Goal: Information Seeking & Learning: Learn about a topic

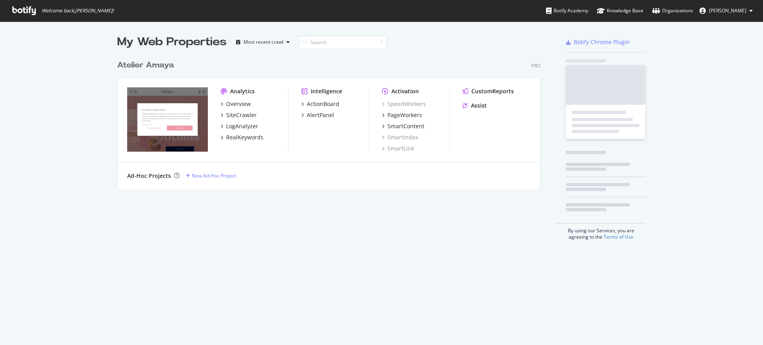
scroll to position [338, 748]
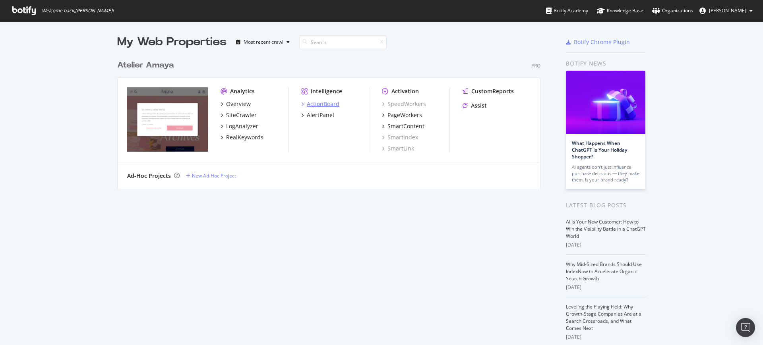
click at [310, 105] on div "ActionBoard" at bounding box center [323, 104] width 33 height 8
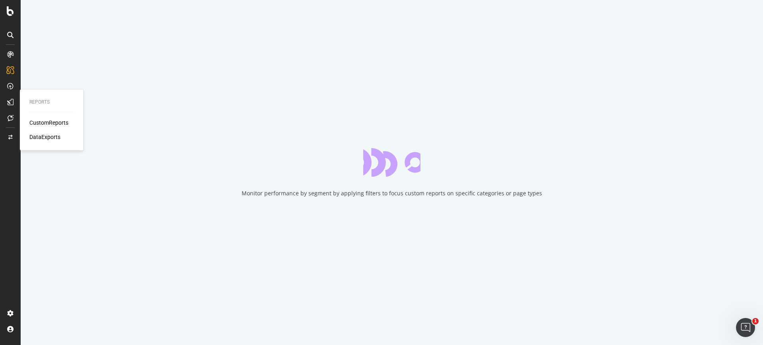
click at [66, 126] on div "CustomReports" at bounding box center [48, 123] width 39 height 8
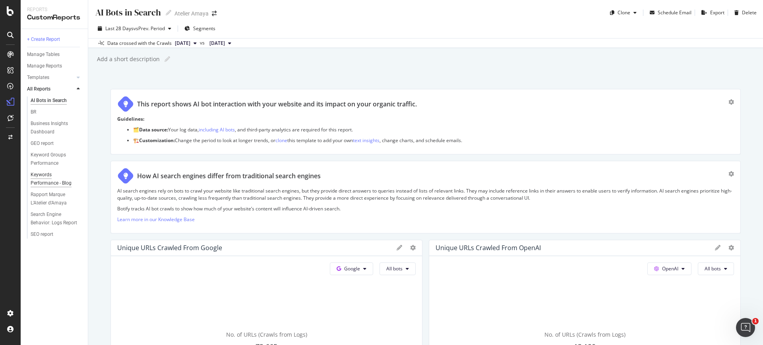
click at [56, 180] on div "Keywords Performance - Blog" at bounding box center [54, 179] width 46 height 17
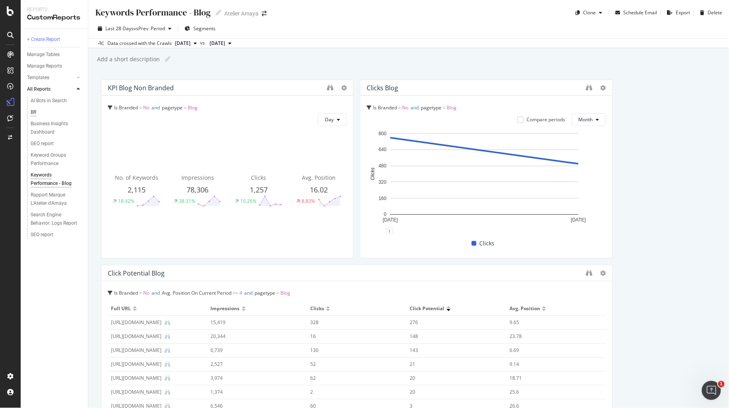
click at [36, 110] on div "BR" at bounding box center [34, 112] width 6 height 8
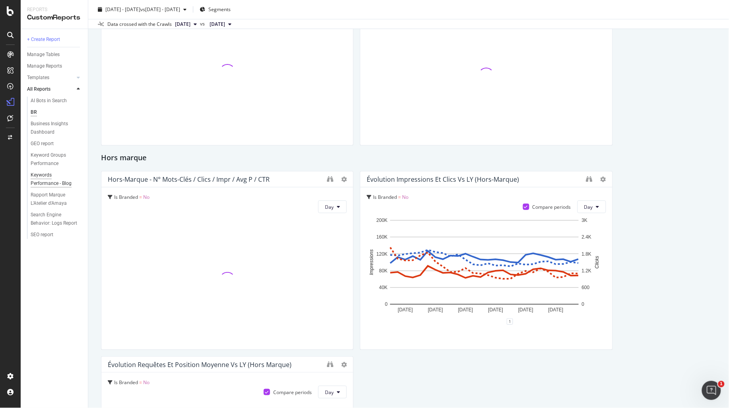
scroll to position [50, 0]
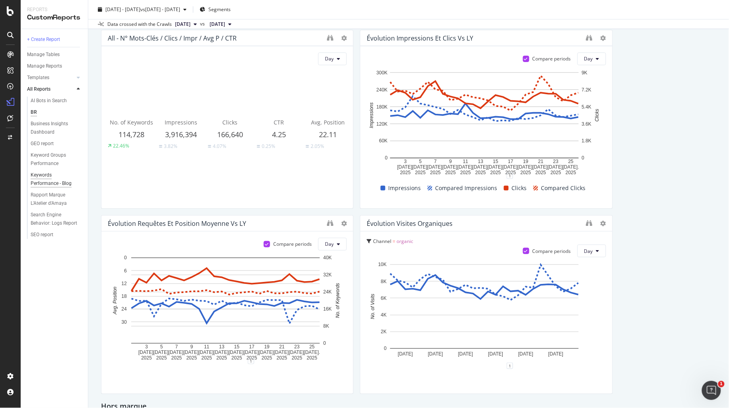
click at [50, 180] on div "Keywords Performance - Blog" at bounding box center [54, 179] width 46 height 17
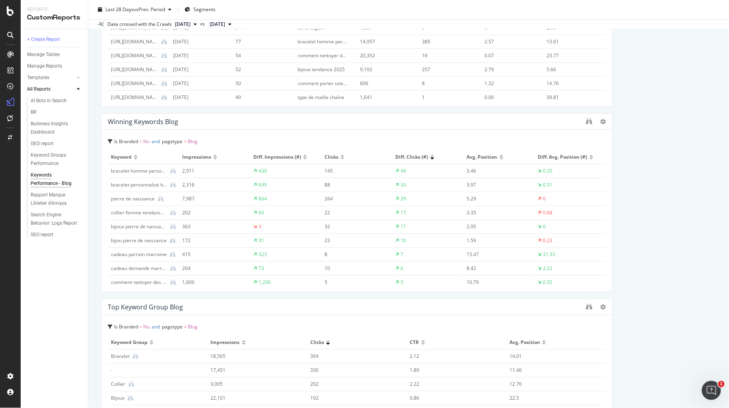
scroll to position [547, 0]
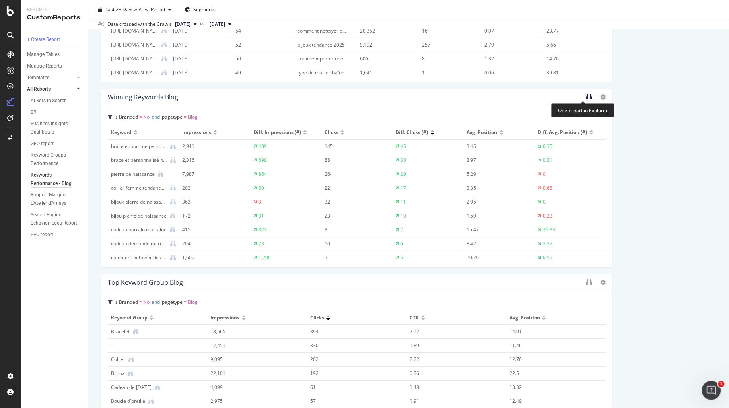
click at [586, 96] on icon "binoculars" at bounding box center [589, 96] width 6 height 6
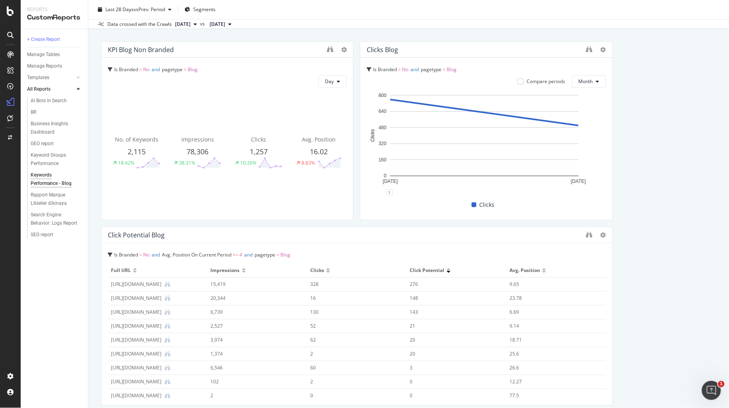
scroll to position [0, 0]
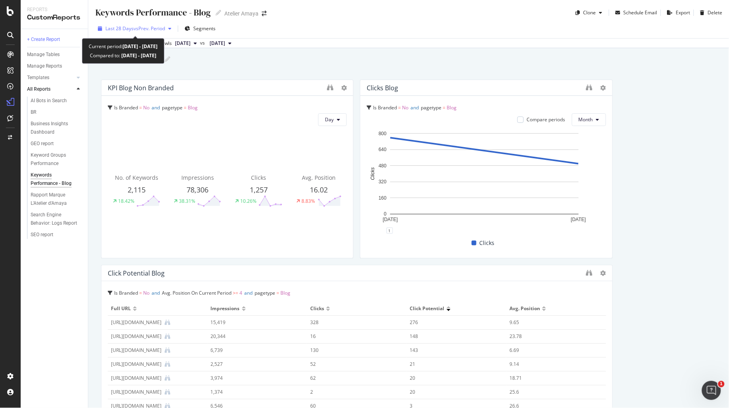
click at [147, 33] on div "Last 28 Days vs Prev. Period" at bounding box center [135, 29] width 80 height 12
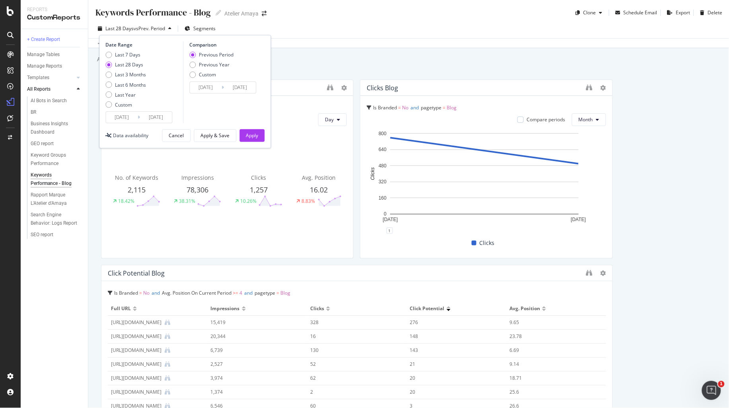
click at [120, 118] on input "[DATE]" at bounding box center [122, 117] width 32 height 11
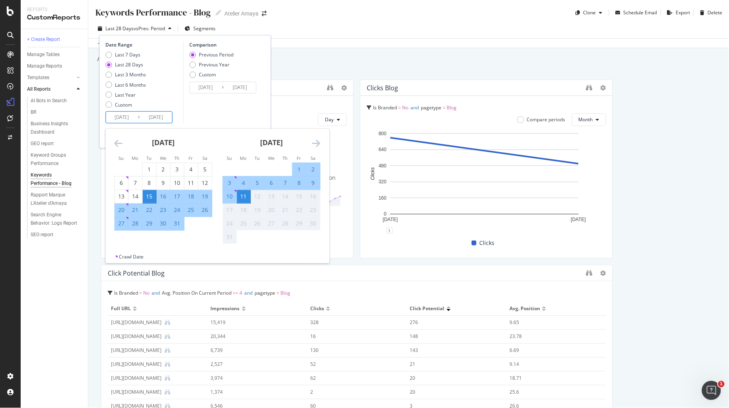
click at [124, 145] on div "[DATE]" at bounding box center [163, 146] width 98 height 34
click at [116, 142] on icon "Move backward to switch to the previous month." at bounding box center [118, 143] width 8 height 10
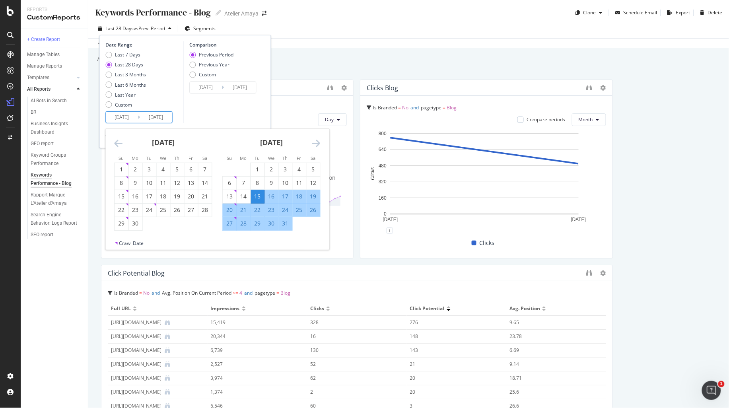
click at [116, 142] on icon "Move backward to switch to the previous month." at bounding box center [118, 143] width 8 height 10
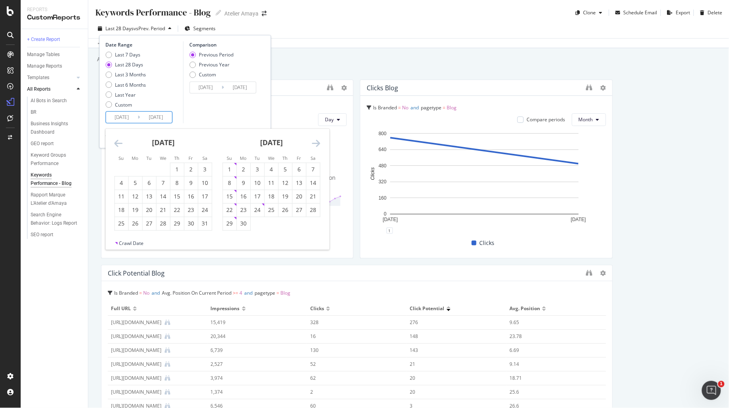
click at [116, 142] on icon "Move backward to switch to the previous month." at bounding box center [118, 143] width 8 height 10
click at [160, 165] on div "1" at bounding box center [164, 169] width 14 height 8
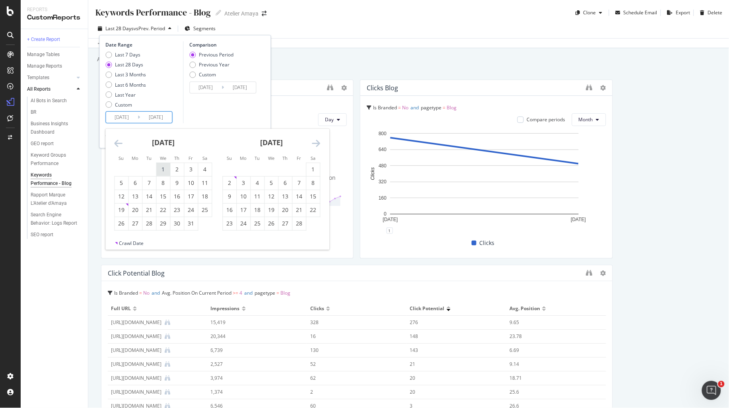
type input "[DATE]"
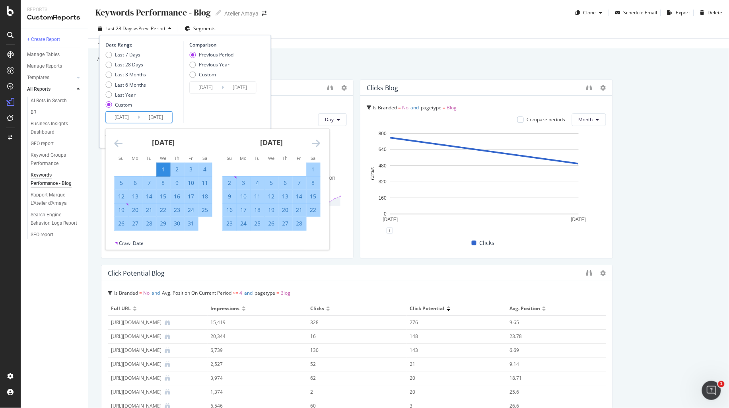
click at [313, 138] on icon "Move forward to switch to the next month." at bounding box center [316, 143] width 8 height 10
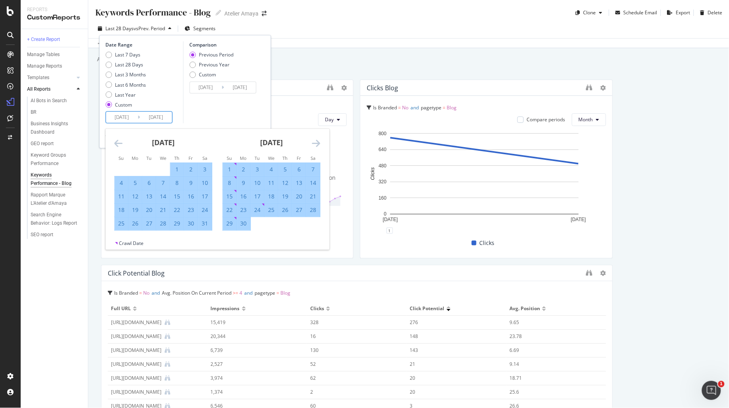
click at [241, 226] on div "30" at bounding box center [244, 223] width 14 height 8
type input "[DATE]"
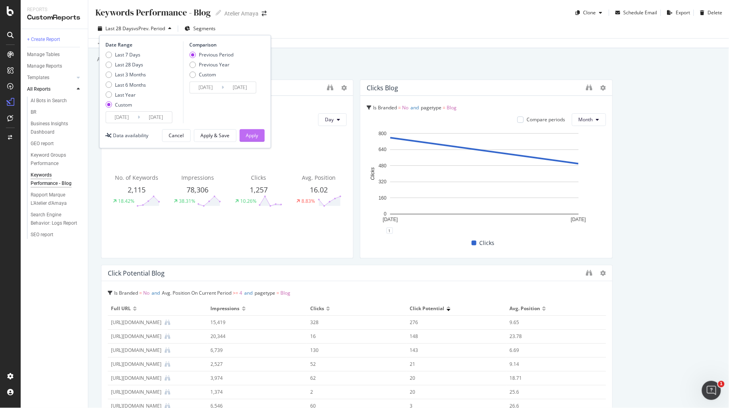
click at [252, 135] on div "Apply" at bounding box center [252, 135] width 12 height 7
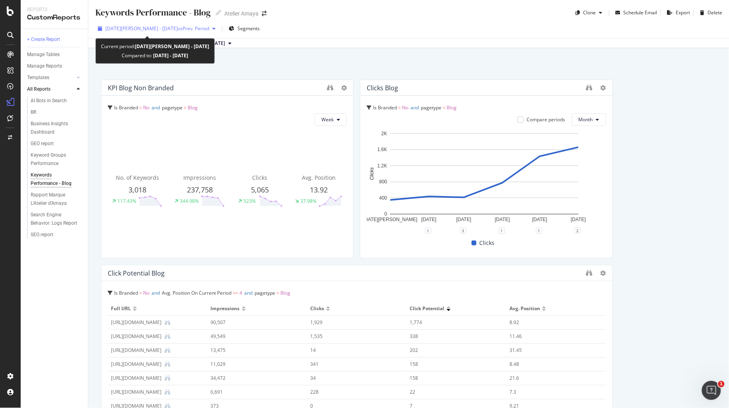
click at [178, 31] on span "vs Prev. Period" at bounding box center [193, 28] width 31 height 7
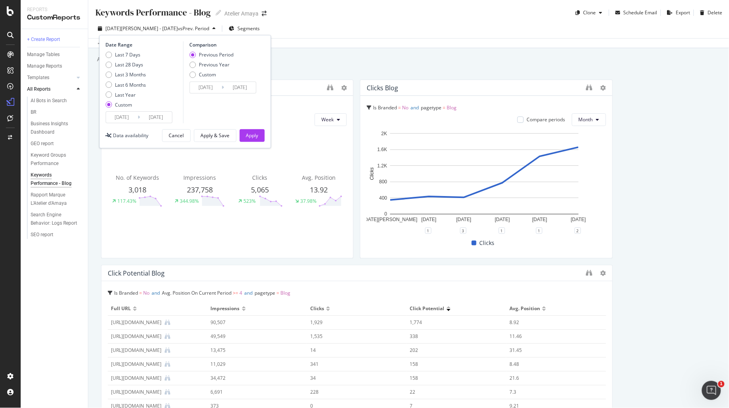
click at [124, 116] on input "[DATE]" at bounding box center [122, 117] width 32 height 11
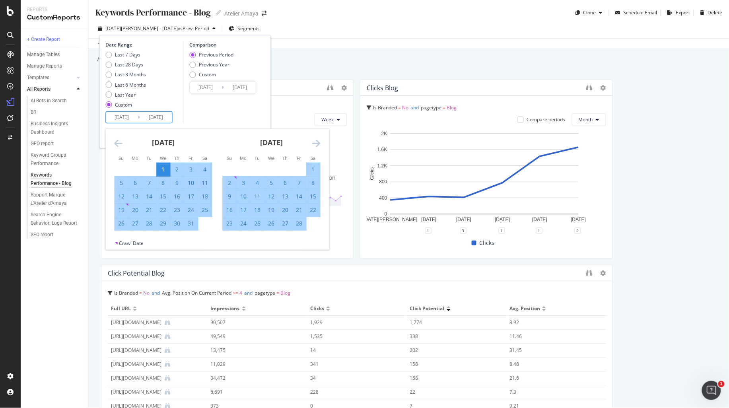
click at [316, 142] on icon "Move forward to switch to the next month." at bounding box center [316, 143] width 8 height 10
click at [311, 166] on div "1" at bounding box center [313, 169] width 14 height 8
type input "[DATE]"
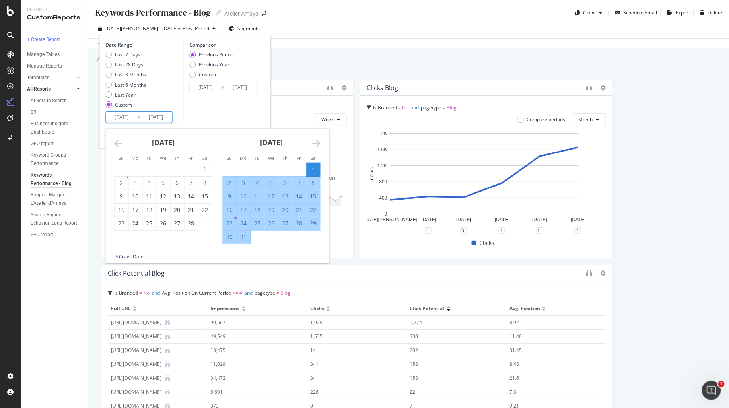
click at [311, 144] on div "[DATE]" at bounding box center [272, 146] width 98 height 34
click at [314, 142] on icon "Move forward to switch to the next month." at bounding box center [316, 143] width 8 height 10
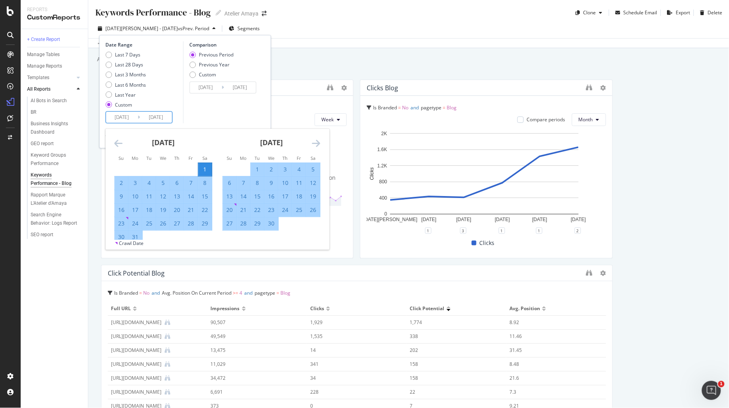
click at [314, 142] on icon "Move forward to switch to the next month." at bounding box center [316, 143] width 8 height 10
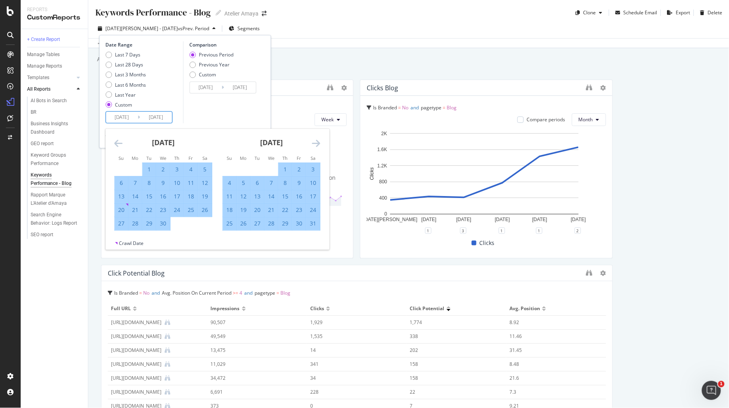
click at [313, 140] on icon "Move forward to switch to the next month." at bounding box center [316, 143] width 8 height 10
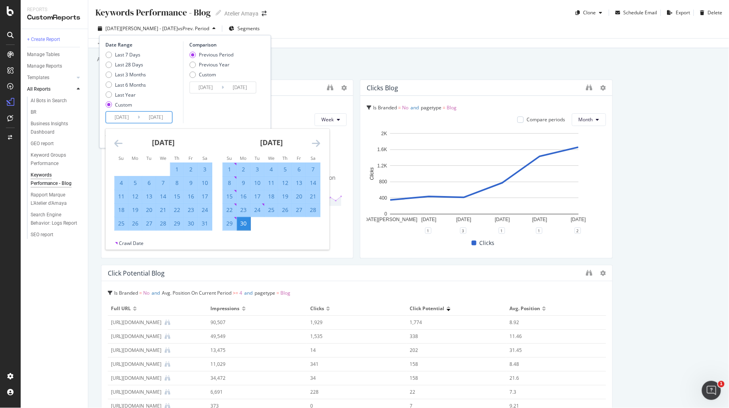
click at [241, 226] on div "30" at bounding box center [244, 223] width 14 height 8
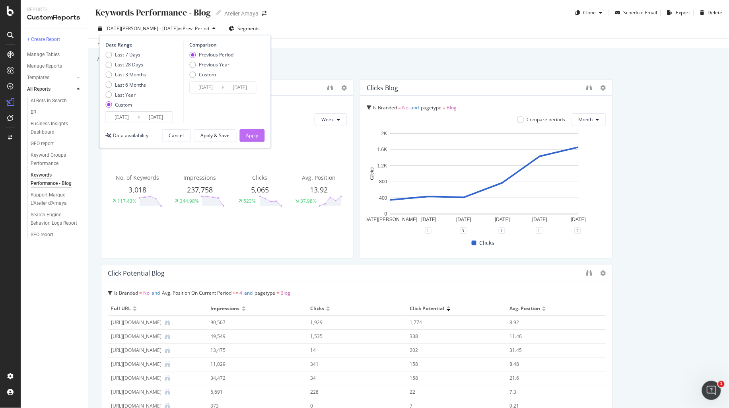
click at [255, 136] on div "Apply" at bounding box center [252, 135] width 12 height 7
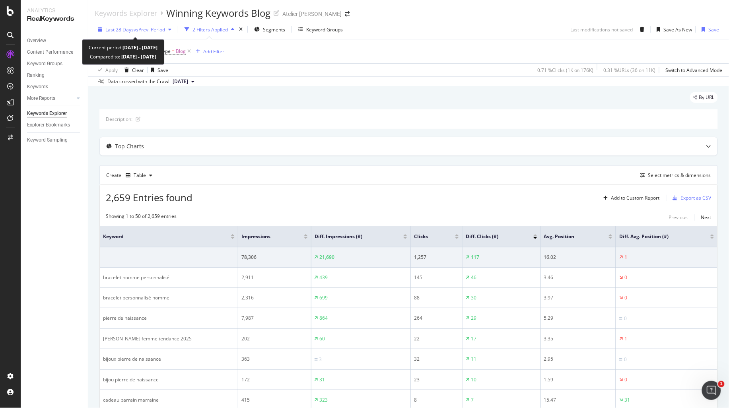
click at [160, 32] on span "vs Prev. Period" at bounding box center [149, 29] width 31 height 7
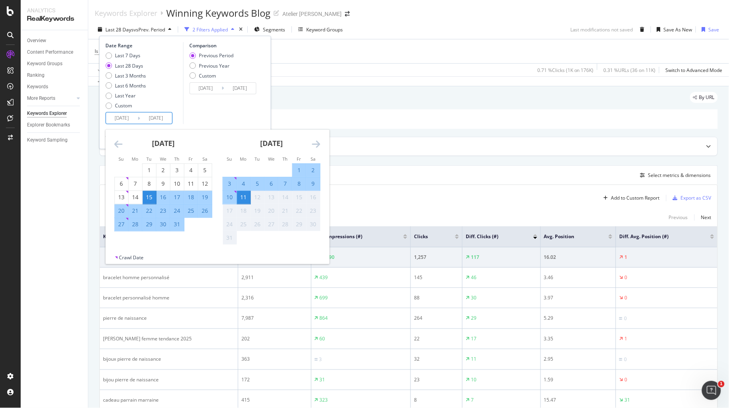
click at [132, 123] on input "[DATE]" at bounding box center [122, 117] width 32 height 11
click at [114, 142] on icon "Move backward to switch to the previous month." at bounding box center [118, 144] width 8 height 10
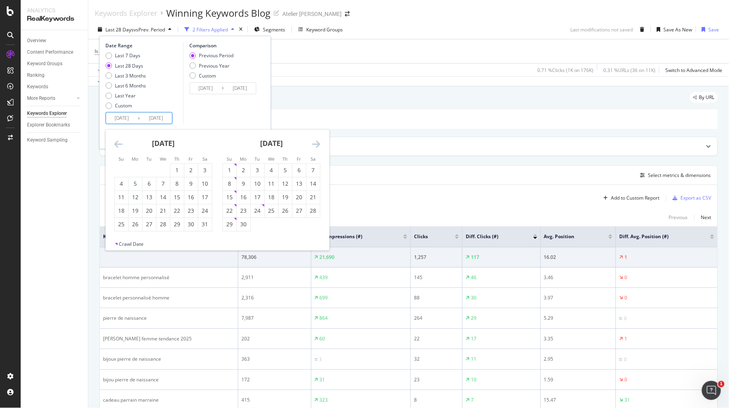
click at [114, 142] on icon "Move backward to switch to the previous month." at bounding box center [118, 144] width 8 height 10
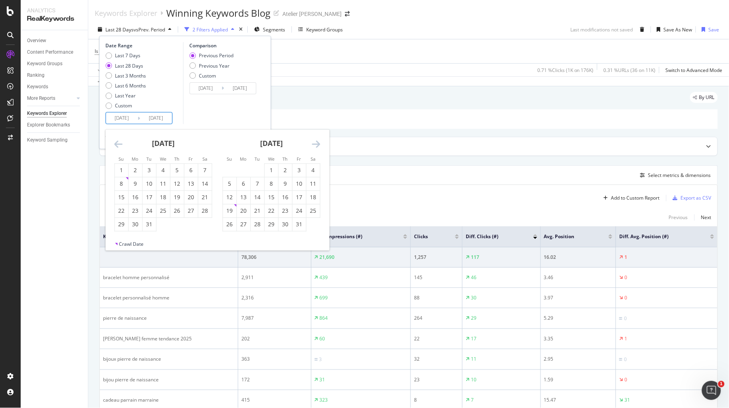
click at [114, 142] on icon "Move backward to switch to the previous month." at bounding box center [118, 144] width 8 height 10
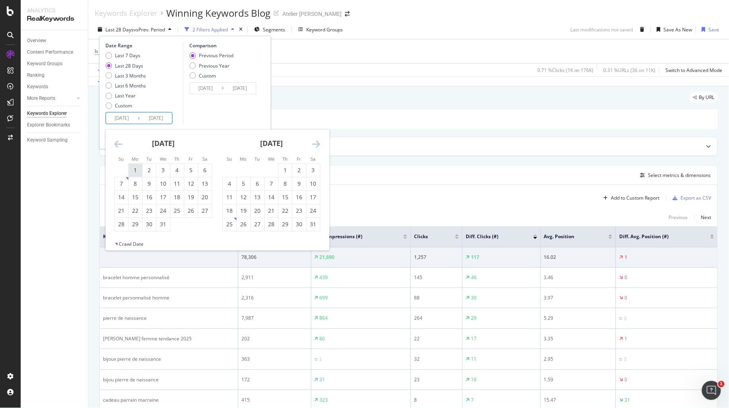
click at [139, 169] on div "1" at bounding box center [136, 170] width 14 height 8
type input "2024/07/01"
type input "2023/05/21"
type input "2024/06/30"
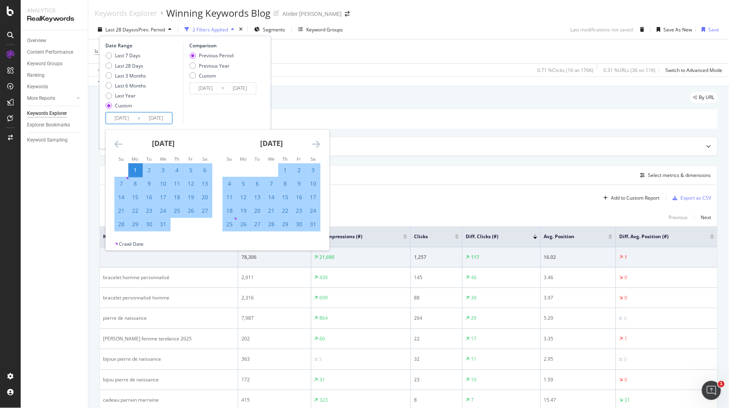
click at [317, 143] on icon "Move forward to switch to the next month." at bounding box center [316, 144] width 8 height 10
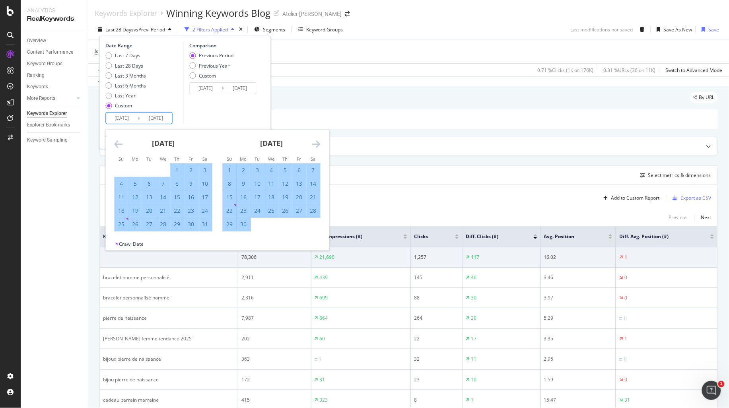
click at [317, 143] on icon "Move forward to switch to the next month." at bounding box center [316, 144] width 8 height 10
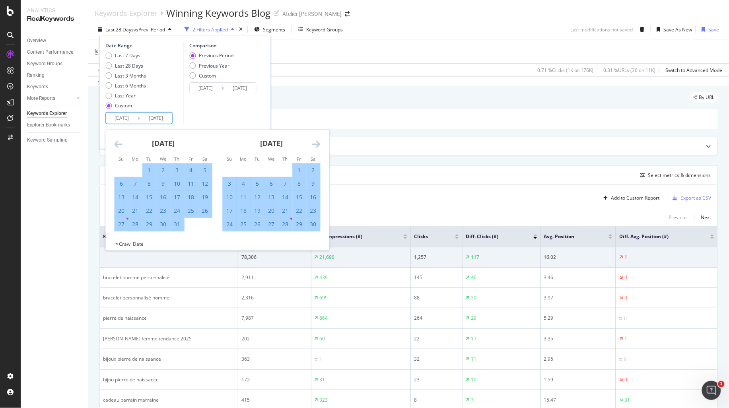
click at [317, 143] on icon "Move forward to switch to the next month." at bounding box center [316, 144] width 8 height 10
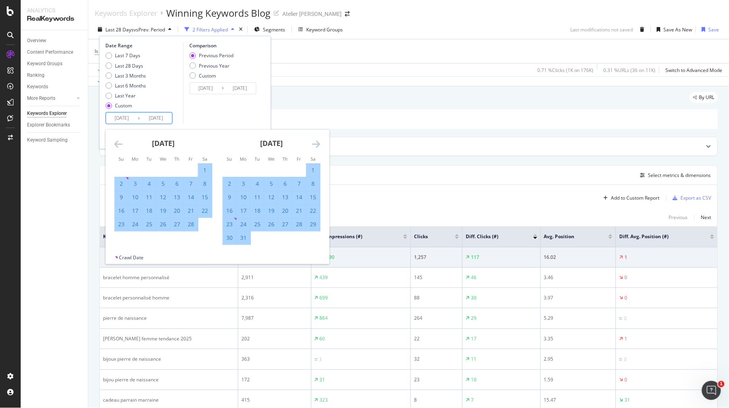
click at [317, 143] on icon "Move forward to switch to the next month." at bounding box center [316, 144] width 8 height 10
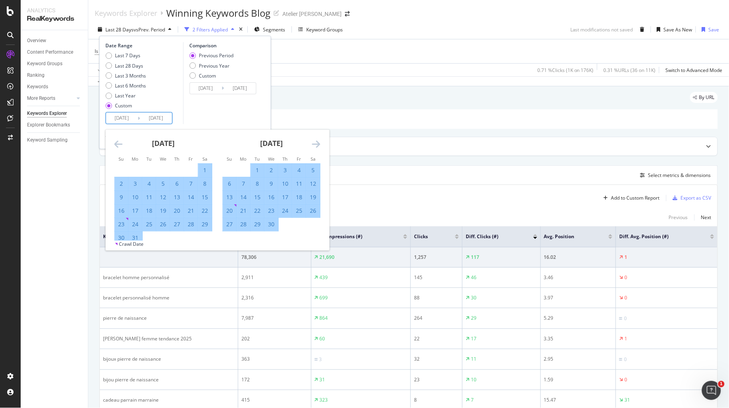
click at [317, 143] on icon "Move forward to switch to the next month." at bounding box center [316, 144] width 8 height 10
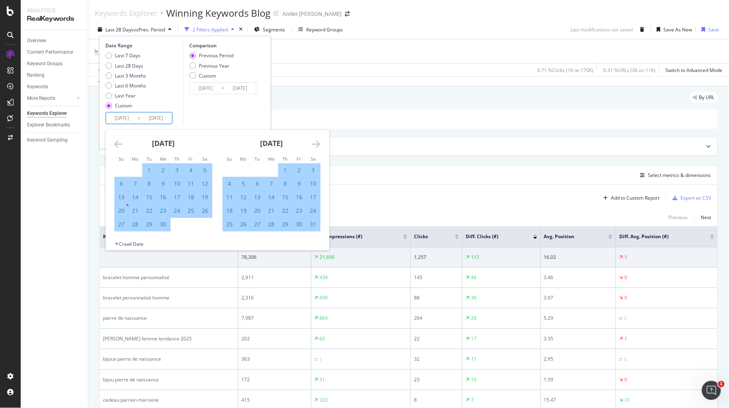
click at [317, 143] on icon "Move forward to switch to the next month." at bounding box center [316, 144] width 8 height 10
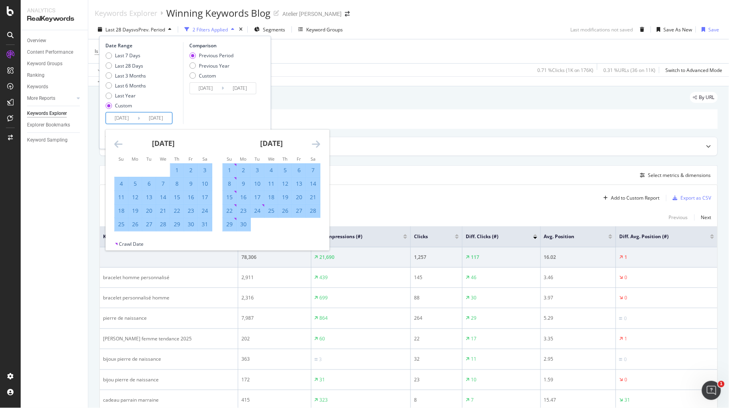
click at [244, 226] on div "30" at bounding box center [244, 224] width 14 height 8
type input "[DATE]"
type input "2023/07/02"
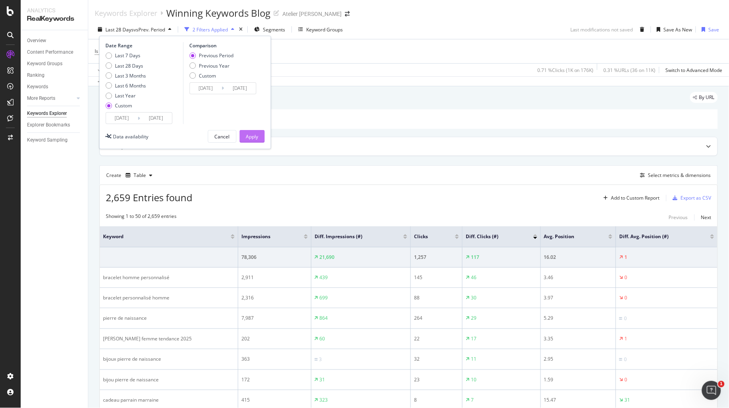
click at [251, 135] on div "Apply" at bounding box center [252, 136] width 12 height 7
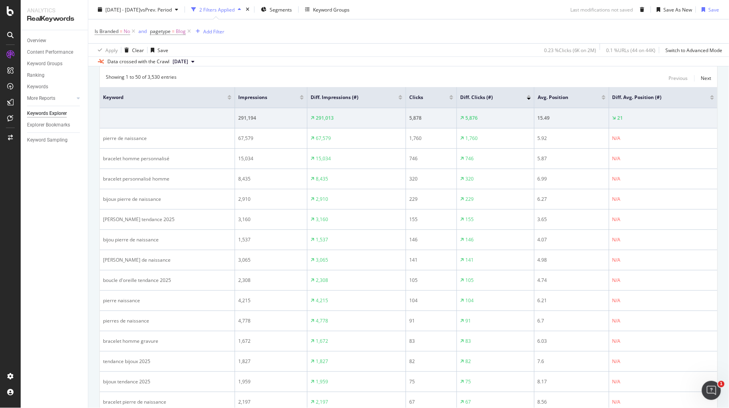
scroll to position [89, 0]
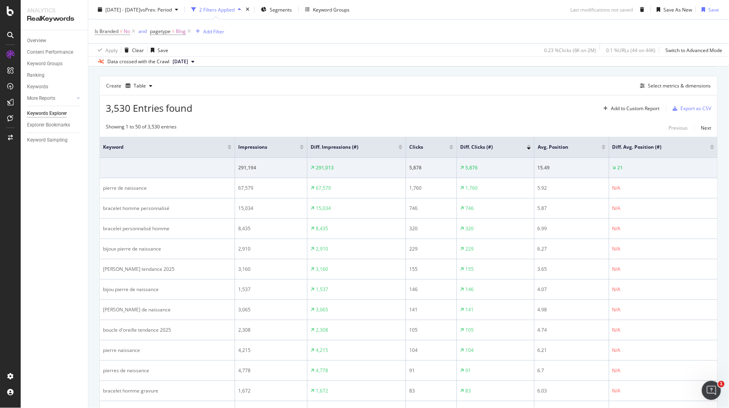
click at [301, 149] on div at bounding box center [302, 148] width 4 height 2
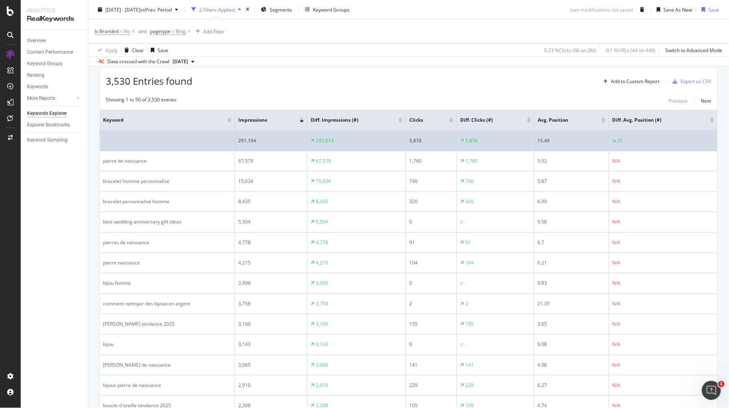
scroll to position [99, 0]
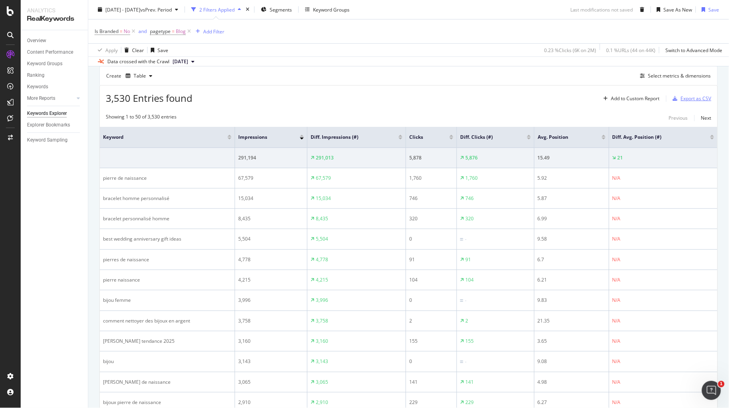
click at [692, 99] on div "Export as CSV" at bounding box center [696, 98] width 31 height 7
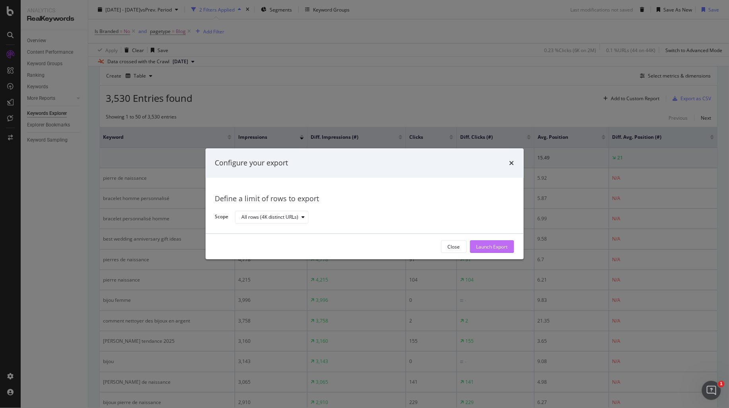
click at [496, 247] on div "Launch Export" at bounding box center [491, 246] width 31 height 7
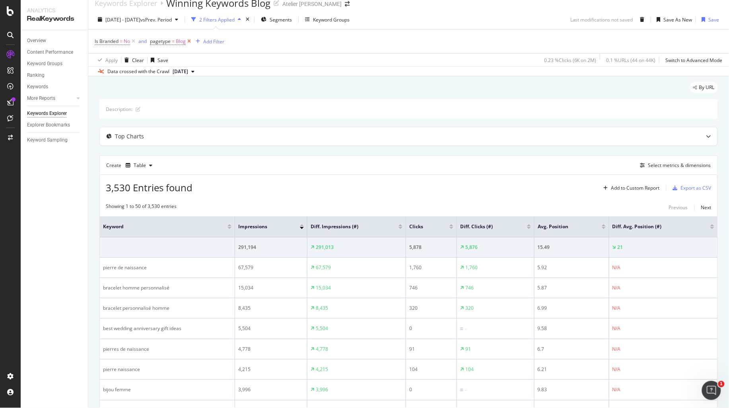
scroll to position [0, 0]
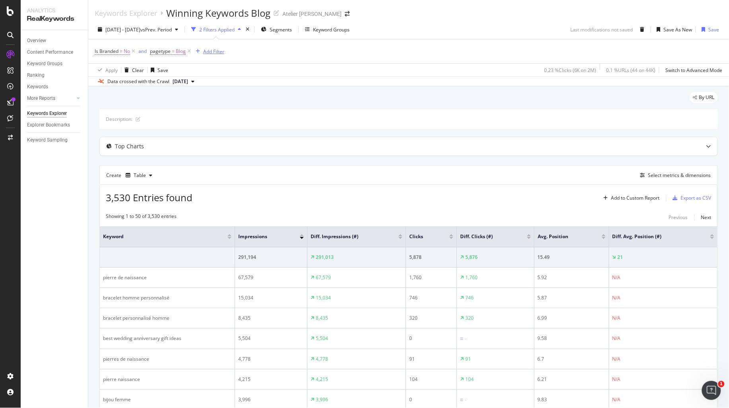
click at [209, 48] on div "Add Filter" at bounding box center [213, 51] width 21 height 7
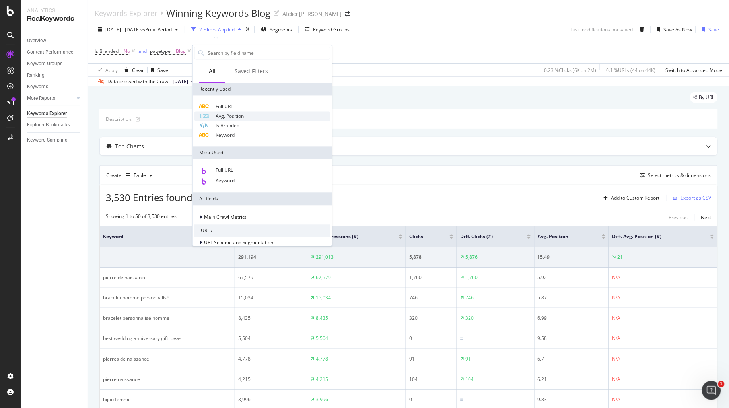
click at [239, 113] on span "Avg. Position" at bounding box center [229, 116] width 28 height 7
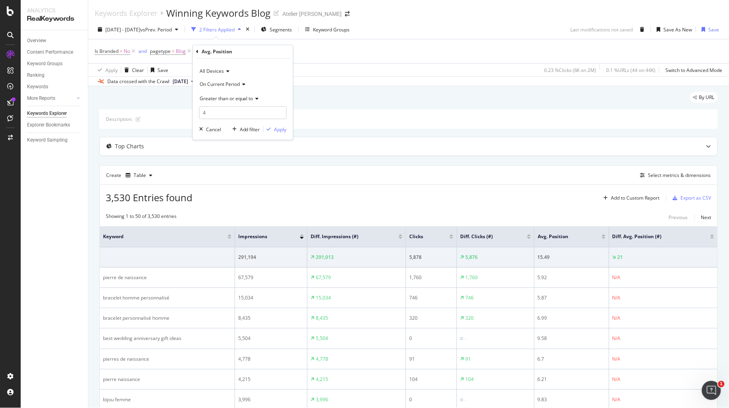
click at [241, 78] on div "On Current Period" at bounding box center [242, 84] width 87 height 13
click at [223, 81] on span "On Current Period" at bounding box center [220, 84] width 40 height 7
click at [215, 69] on span "All Devices" at bounding box center [212, 71] width 24 height 7
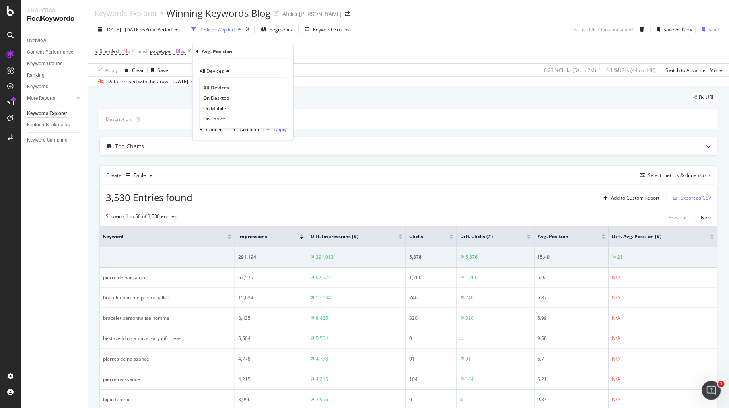
click at [215, 69] on span "All Devices" at bounding box center [212, 71] width 24 height 7
click at [224, 97] on span "Greater than or equal to" at bounding box center [227, 98] width 54 height 7
click at [225, 150] on div "Less than or equal to" at bounding box center [243, 146] width 85 height 10
click at [214, 112] on input "4" at bounding box center [242, 113] width 87 height 13
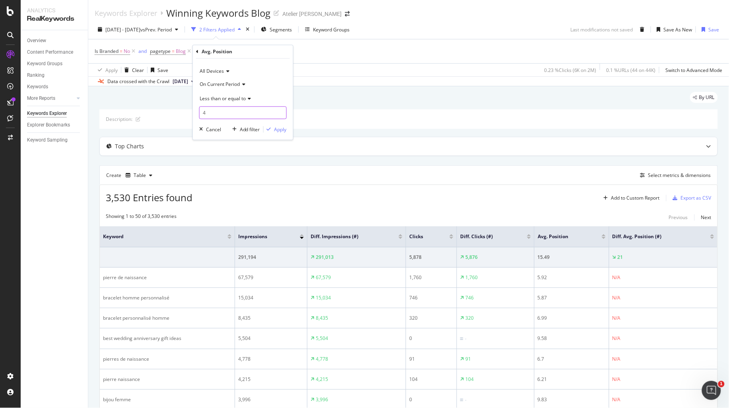
drag, startPoint x: 214, startPoint y: 112, endPoint x: 202, endPoint y: 113, distance: 12.0
click at [202, 113] on input "4" at bounding box center [242, 113] width 87 height 13
type input "3"
click at [275, 129] on div "Apply" at bounding box center [280, 129] width 12 height 7
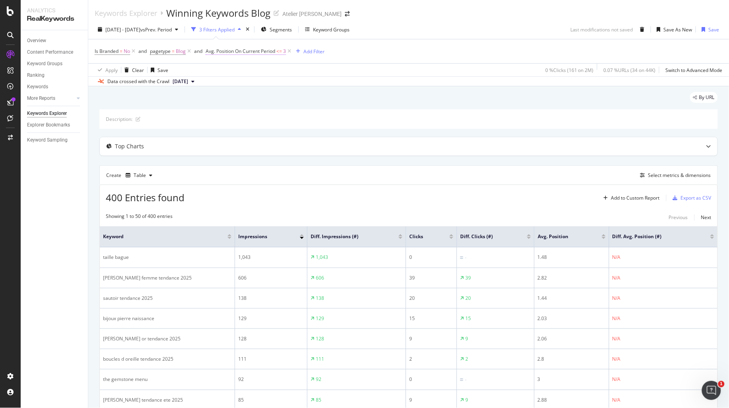
click at [267, 48] on span "Avg. Position On Current Period" at bounding box center [241, 51] width 70 height 7
click at [261, 102] on div "Less than or equal to" at bounding box center [256, 97] width 87 height 13
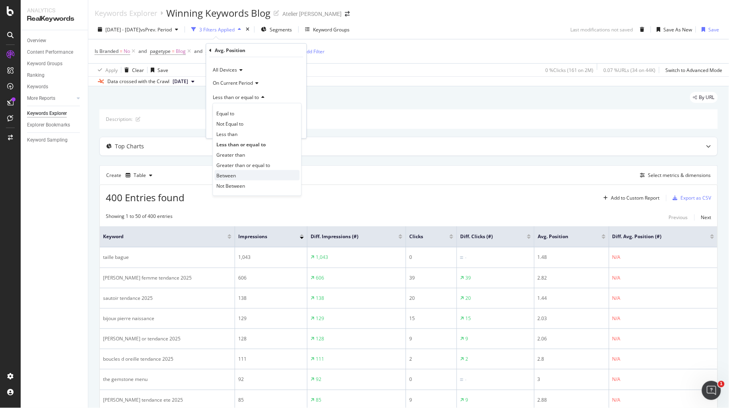
click at [264, 174] on div "Between" at bounding box center [257, 175] width 85 height 10
click at [245, 114] on input "0" at bounding box center [256, 111] width 87 height 13
drag, startPoint x: 240, startPoint y: 112, endPoint x: 200, endPoint y: 118, distance: 40.5
click at [200, 118] on body "Analytics RealKeywords Overview Content Performance Keyword Groups Ranking Keyw…" at bounding box center [364, 204] width 729 height 408
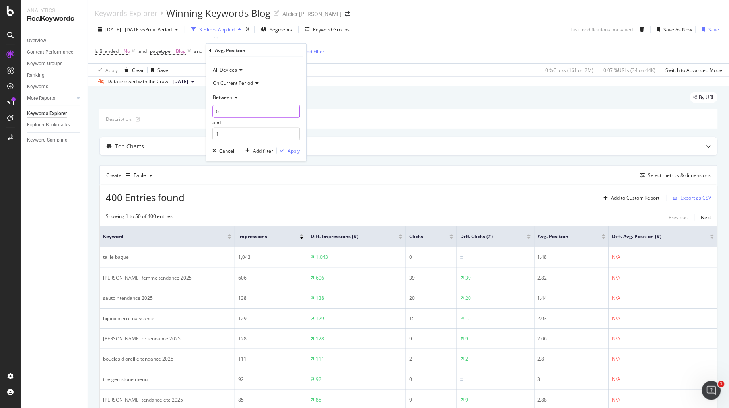
drag, startPoint x: 224, startPoint y: 109, endPoint x: 207, endPoint y: 107, distance: 16.8
click at [207, 107] on div "All Devices On Current Period Between 0 and 1 Cancel Add filter Apply" at bounding box center [256, 109] width 100 height 104
click at [240, 51] on span "Avg. Position On Current Period" at bounding box center [241, 51] width 70 height 7
click at [228, 111] on input "3" at bounding box center [256, 111] width 87 height 13
click at [261, 96] on icon at bounding box center [262, 97] width 6 height 5
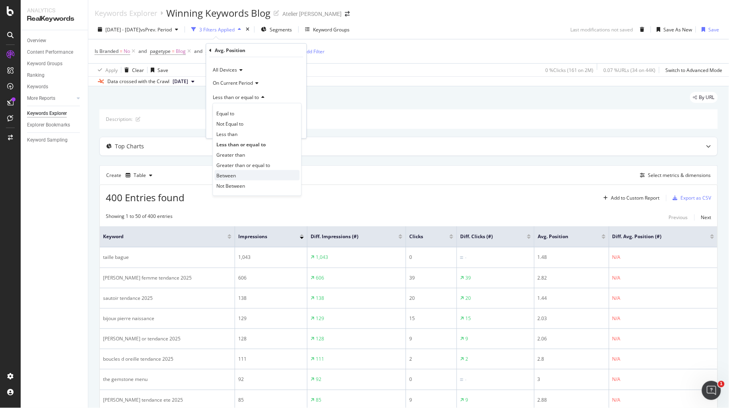
click at [239, 171] on div "Between" at bounding box center [257, 175] width 85 height 10
click at [231, 116] on input "0" at bounding box center [256, 111] width 87 height 13
type input "3"
click at [254, 132] on input "1" at bounding box center [256, 134] width 87 height 13
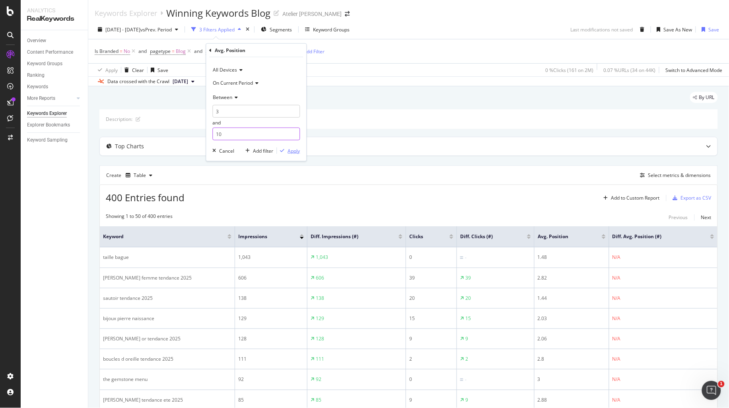
type input "10"
click at [289, 149] on div "Apply" at bounding box center [294, 150] width 12 height 7
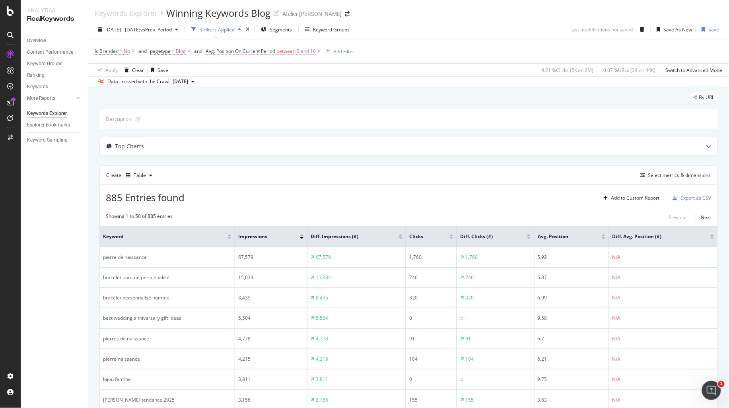
click at [267, 51] on span "Avg. Position On Current Period" at bounding box center [241, 51] width 70 height 7
click at [240, 81] on span "On Current Period" at bounding box center [233, 82] width 40 height 7
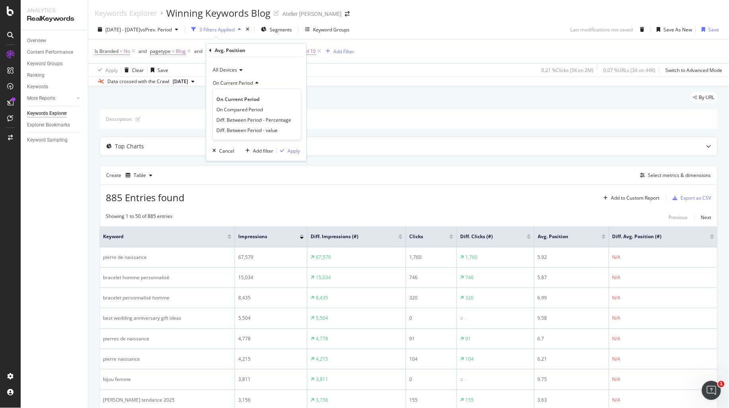
click at [239, 82] on span "On Current Period" at bounding box center [233, 82] width 40 height 7
click at [232, 94] on span "Between" at bounding box center [222, 96] width 19 height 7
click at [237, 142] on span "Less than or equal to" at bounding box center [240, 144] width 46 height 7
click at [227, 101] on div "Less than or equal to" at bounding box center [256, 97] width 87 height 13
click at [249, 94] on span "Less than or equal to" at bounding box center [236, 96] width 46 height 7
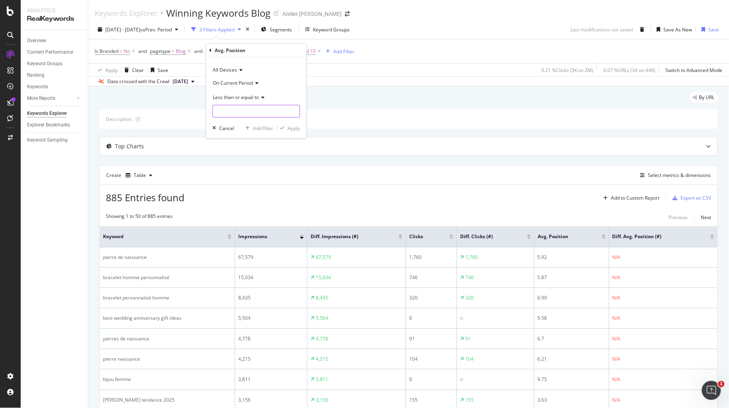
click at [243, 110] on input "number" at bounding box center [256, 111] width 87 height 13
type input "3"
click at [295, 124] on div "Apply" at bounding box center [294, 127] width 12 height 7
click at [605, 239] on div at bounding box center [603, 238] width 4 height 2
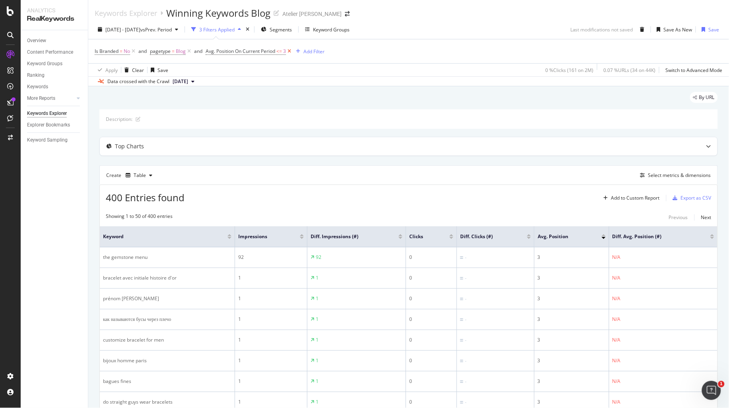
click at [290, 52] on icon at bounding box center [289, 51] width 7 height 8
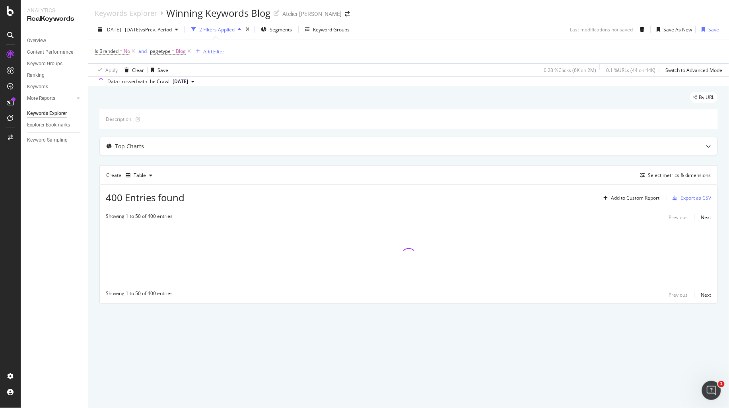
click at [217, 48] on div "Add Filter" at bounding box center [213, 51] width 21 height 7
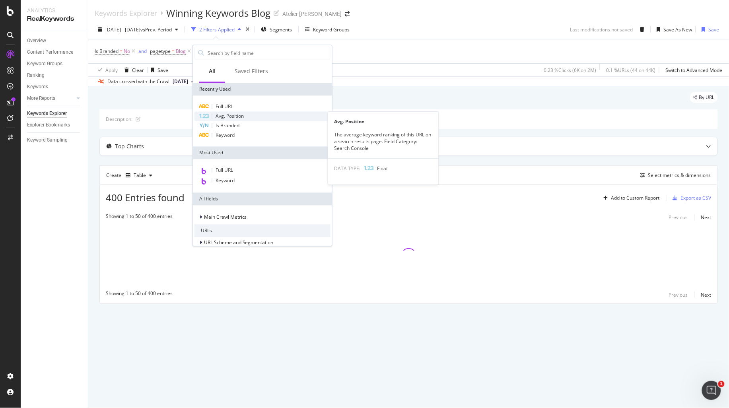
click at [239, 118] on span "Avg. Position" at bounding box center [229, 116] width 28 height 7
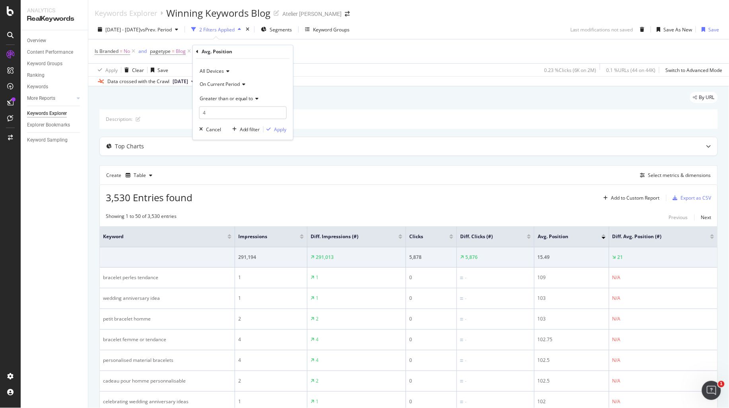
click at [231, 95] on span "Greater than or equal to" at bounding box center [227, 98] width 54 height 7
click at [231, 173] on div "Between" at bounding box center [243, 177] width 85 height 10
click at [227, 113] on input "0" at bounding box center [242, 113] width 87 height 13
drag, startPoint x: 209, startPoint y: 112, endPoint x: 194, endPoint y: 112, distance: 15.5
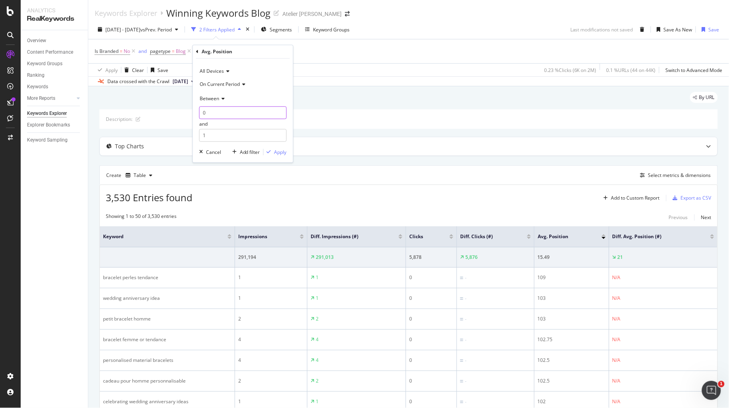
click at [194, 112] on div "All Devices On Current Period Between 0 and 1 Cancel Add filter Apply" at bounding box center [243, 111] width 100 height 104
type input "10"
drag, startPoint x: 216, startPoint y: 134, endPoint x: 198, endPoint y: 134, distance: 17.9
click at [198, 134] on div "All Devices On Current Period Between 10 and 1 Cancel Add filter Apply" at bounding box center [243, 111] width 100 height 104
type input "20"
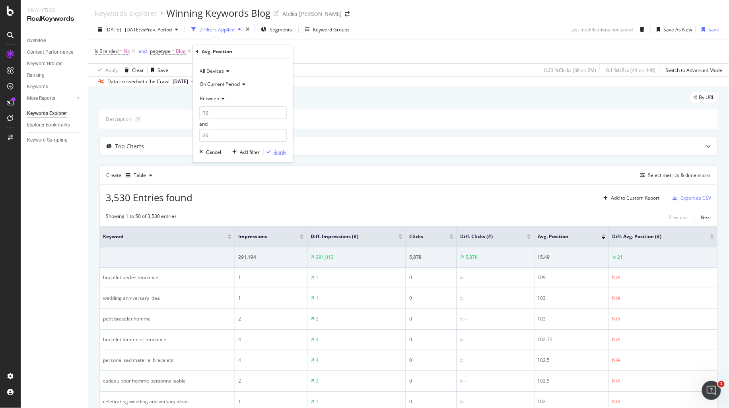
click at [278, 150] on div "Apply" at bounding box center [280, 152] width 12 height 7
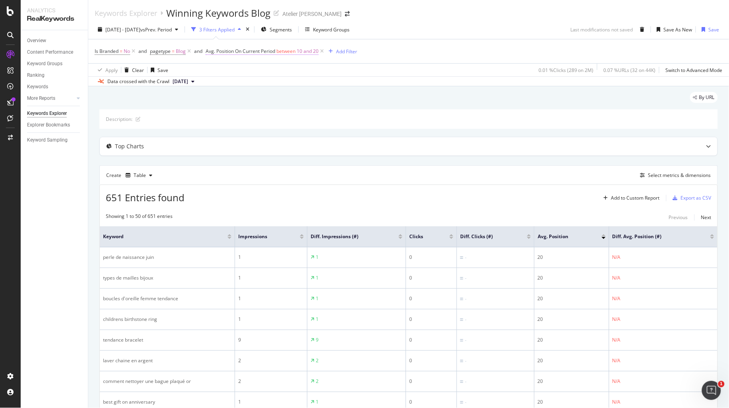
click at [289, 50] on span "between" at bounding box center [285, 51] width 19 height 7
drag, startPoint x: 223, startPoint y: 116, endPoint x: 213, endPoint y: 115, distance: 10.0
click at [213, 115] on input "10" at bounding box center [256, 111] width 87 height 13
type input "20"
drag, startPoint x: 227, startPoint y: 130, endPoint x: 185, endPoint y: 128, distance: 41.8
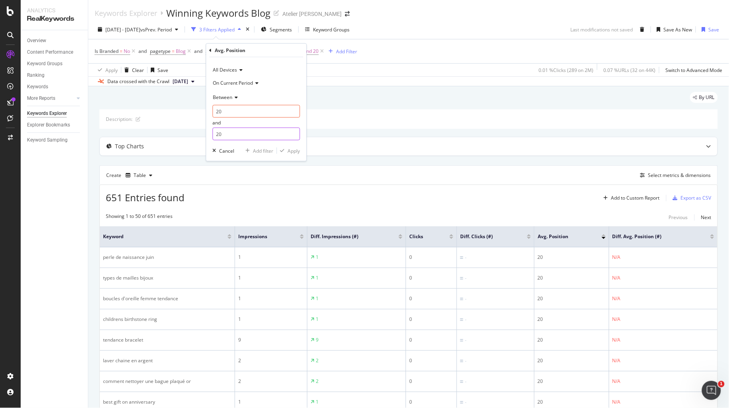
click at [185, 128] on body "Analytics RealKeywords Overview Content Performance Keyword Groups Ranking Keyw…" at bounding box center [364, 204] width 729 height 408
drag, startPoint x: 234, startPoint y: 133, endPoint x: 181, endPoint y: 132, distance: 52.5
click at [181, 132] on body "Analytics RealKeywords Overview Content Performance Keyword Groups Ranking Keyw…" at bounding box center [364, 204] width 729 height 408
drag, startPoint x: 231, startPoint y: 134, endPoint x: 198, endPoint y: 130, distance: 33.2
click at [198, 130] on body "Analytics RealKeywords Overview Content Performance Keyword Groups Ranking Keyw…" at bounding box center [364, 204] width 729 height 408
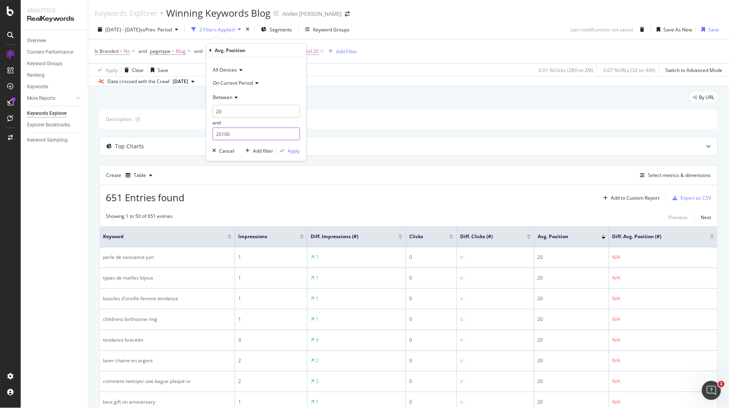
click at [218, 132] on input "20100" at bounding box center [256, 134] width 87 height 13
type input "100"
click at [291, 151] on div "Apply" at bounding box center [294, 150] width 12 height 7
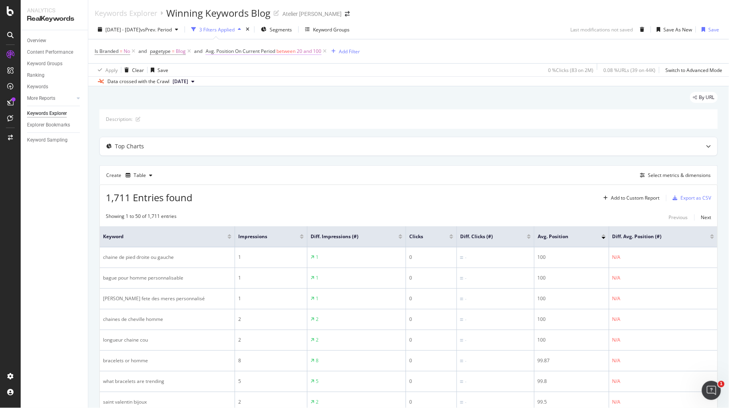
click at [277, 51] on span "between" at bounding box center [285, 51] width 19 height 7
drag, startPoint x: 226, startPoint y: 115, endPoint x: 220, endPoint y: 114, distance: 6.2
click at [220, 114] on input "20" at bounding box center [256, 111] width 87 height 13
type input "21"
click at [285, 146] on div "All Devices On Current Period Between 21 and 100 Cancel Add filter Apply" at bounding box center [256, 109] width 100 height 104
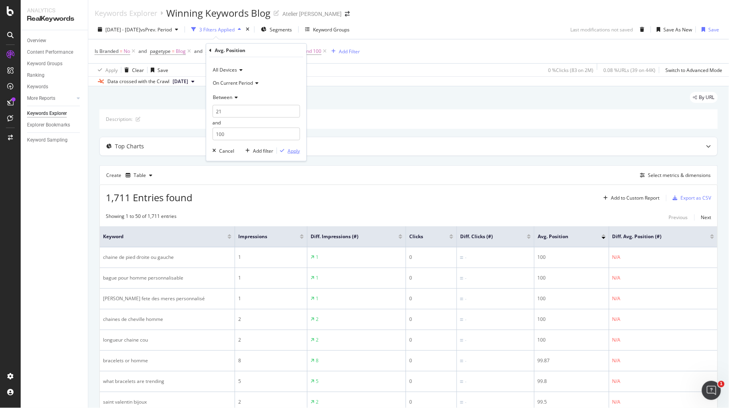
click at [285, 148] on div "button" at bounding box center [282, 150] width 11 height 5
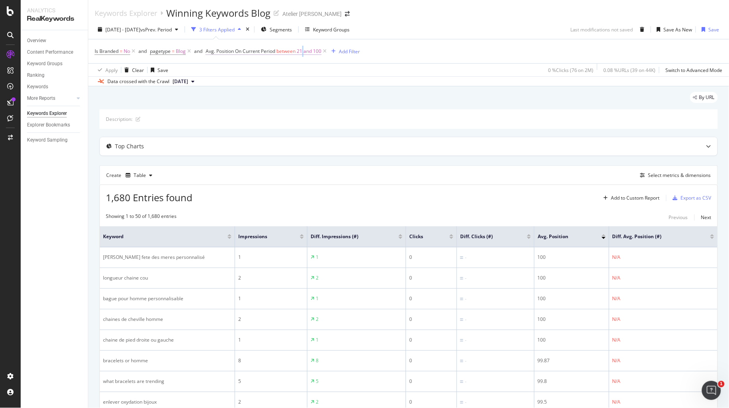
click at [303, 56] on span "21 and 100" at bounding box center [309, 51] width 25 height 11
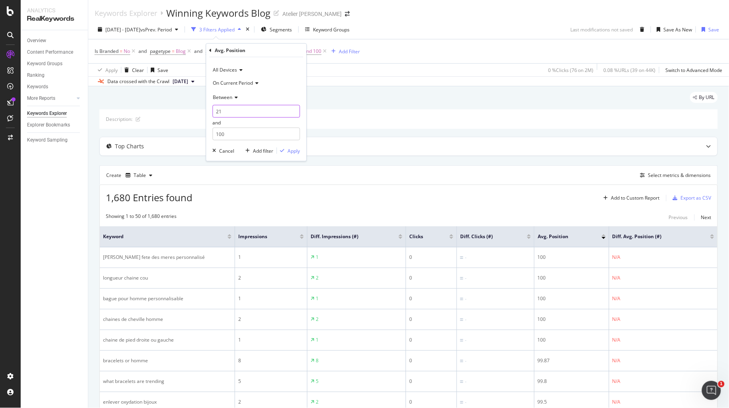
drag, startPoint x: 244, startPoint y: 111, endPoint x: 209, endPoint y: 108, distance: 34.7
click at [209, 108] on div "All Devices On Current Period Between 21 and 100 Cancel Add filter Apply" at bounding box center [256, 109] width 100 height 104
type input "11"
drag, startPoint x: 231, startPoint y: 132, endPoint x: 211, endPoint y: 132, distance: 19.1
click at [211, 132] on div "All Devices On Current Period Between 11 and 100 Cancel Add filter Apply" at bounding box center [256, 109] width 100 height 104
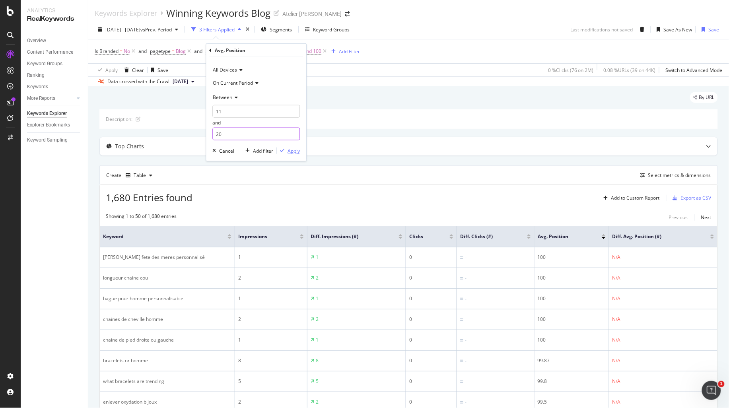
type input "20"
click at [297, 149] on div "Apply" at bounding box center [294, 150] width 12 height 7
click at [298, 51] on span "11 and 20" at bounding box center [308, 51] width 22 height 11
drag, startPoint x: 208, startPoint y: 116, endPoint x: 197, endPoint y: 116, distance: 10.7
click at [197, 116] on body "Analytics RealKeywords Overview Content Performance Keyword Groups Ranking Keyw…" at bounding box center [364, 204] width 729 height 408
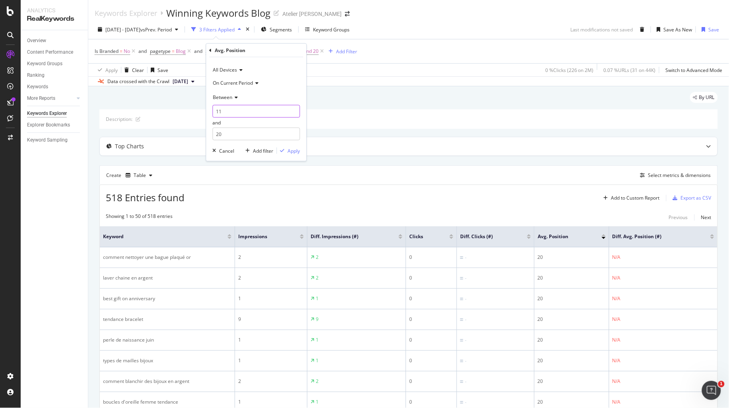
type input "1"
type input "4"
drag, startPoint x: 229, startPoint y: 136, endPoint x: 206, endPoint y: 134, distance: 23.1
click at [206, 134] on div "All Devices On Current Period Between 4 and 20 Cancel Add filter Apply" at bounding box center [256, 109] width 100 height 104
type input "10"
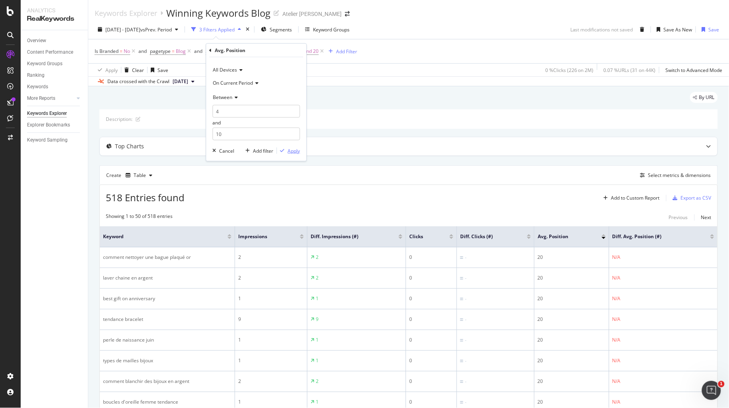
click at [293, 152] on div "Apply" at bounding box center [294, 150] width 12 height 7
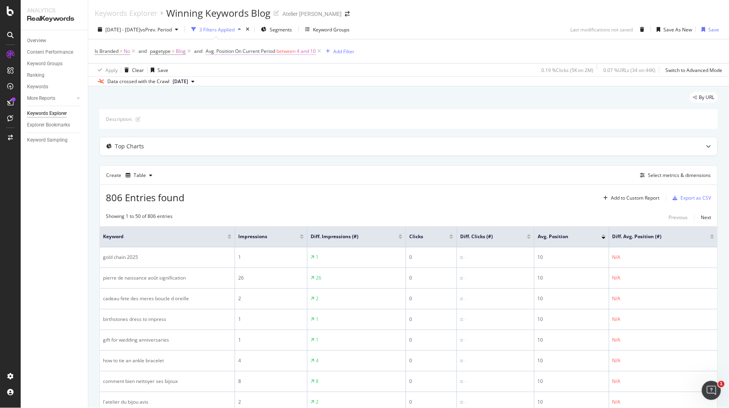
click at [245, 50] on span "Avg. Position On Current Period" at bounding box center [241, 51] width 70 height 7
click at [241, 97] on div "Between" at bounding box center [256, 97] width 87 height 13
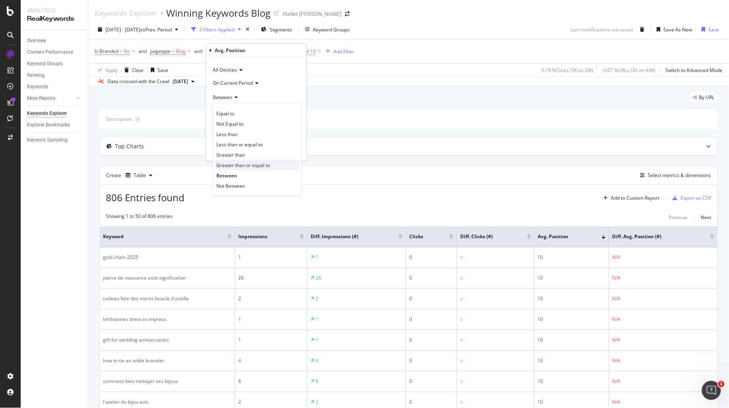
click at [247, 166] on span "Greater than or equal to" at bounding box center [244, 164] width 54 height 7
click at [239, 112] on input "number" at bounding box center [256, 111] width 87 height 13
type input "100"
click at [288, 126] on div "Apply" at bounding box center [294, 127] width 12 height 7
